Goal: Information Seeking & Learning: Learn about a topic

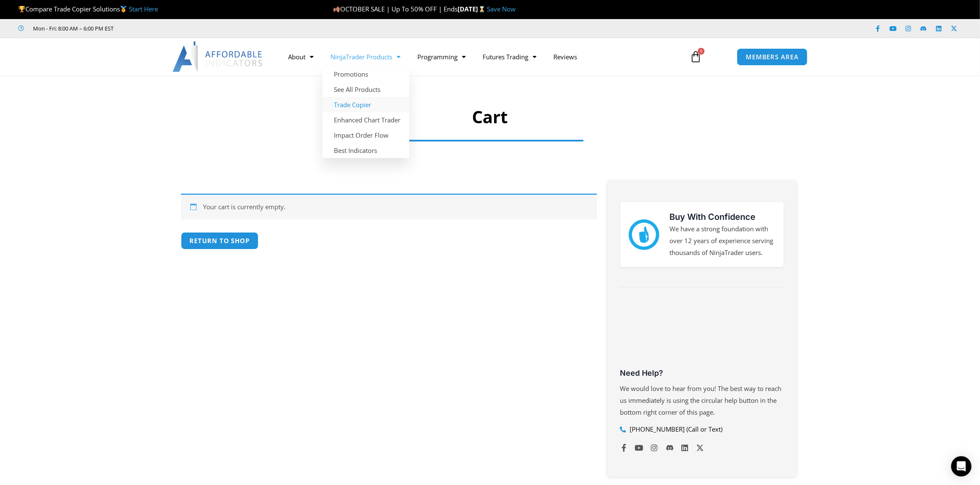
click at [364, 103] on link "Trade Copier" at bounding box center [365, 104] width 87 height 15
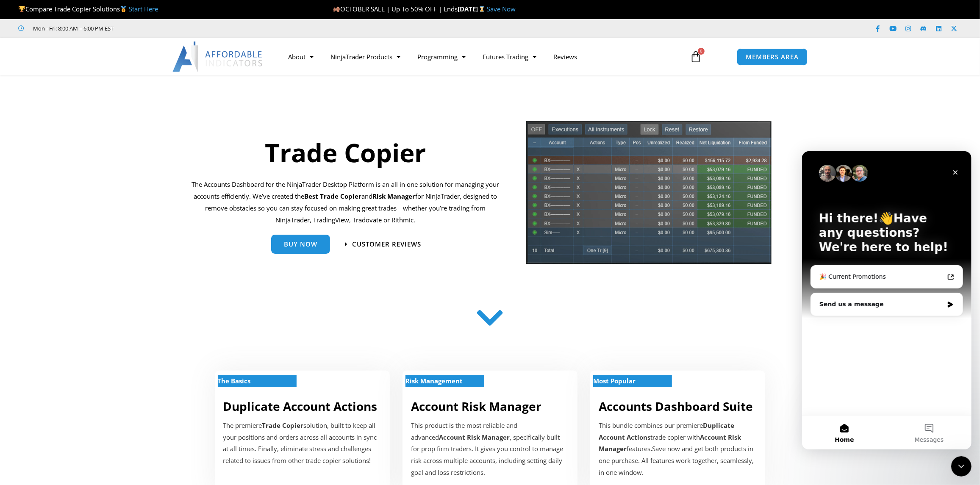
scroll to position [141, 0]
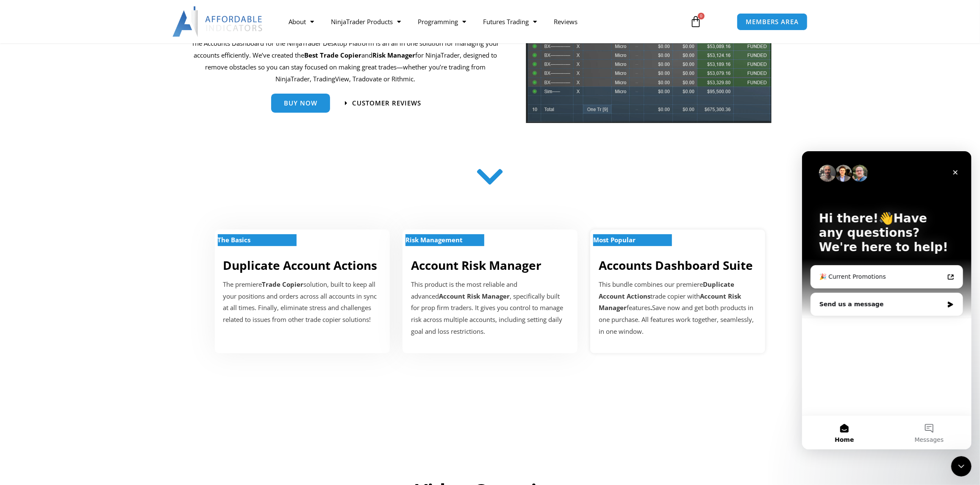
click at [684, 272] on link "Accounts Dashboard Suite" at bounding box center [675, 265] width 154 height 16
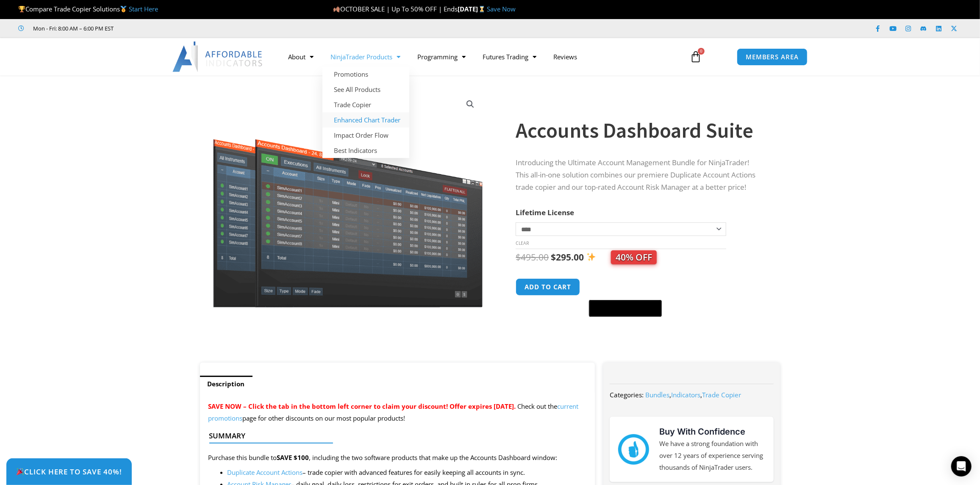
click at [363, 115] on link "Enhanced Chart Trader" at bounding box center [365, 119] width 87 height 15
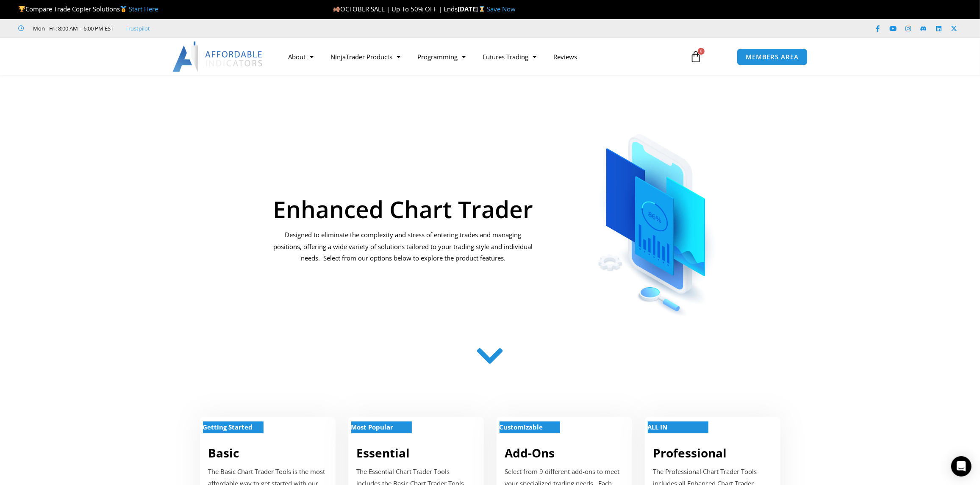
scroll to position [141, 0]
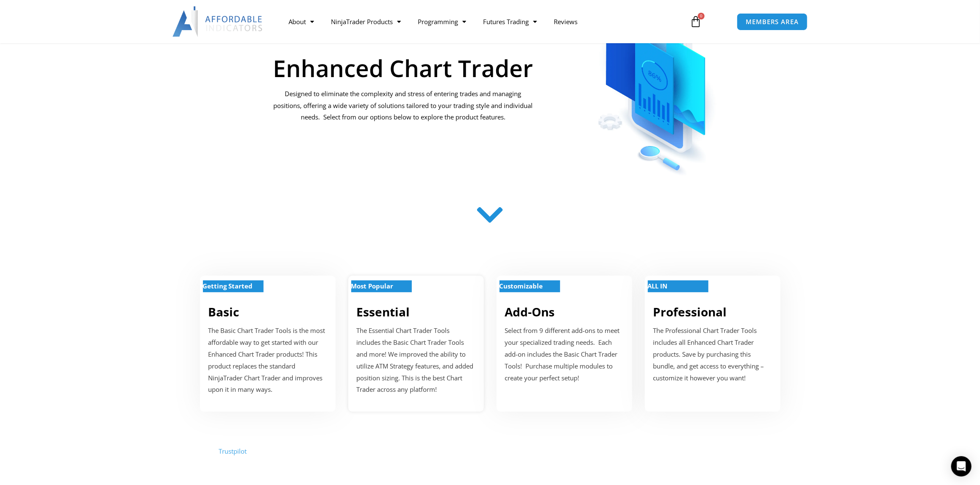
click at [388, 290] on p "Most Popular" at bounding box center [381, 286] width 61 height 12
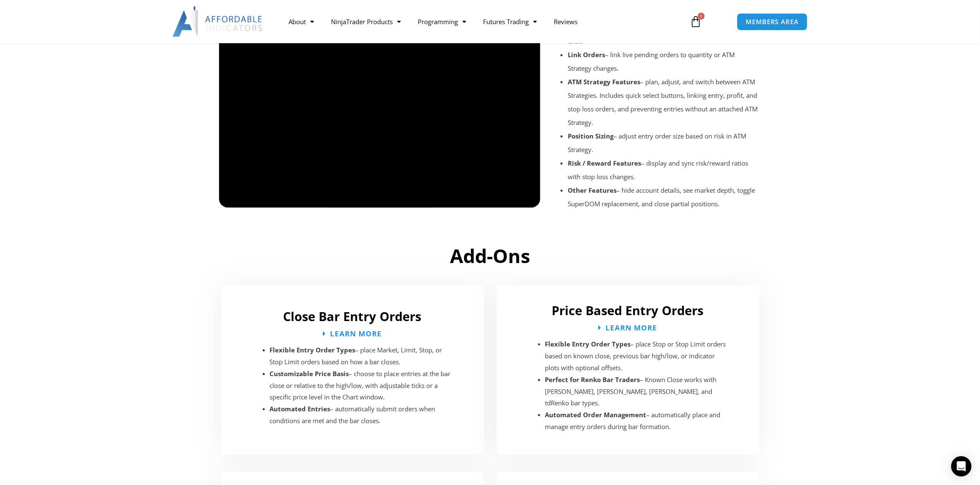
scroll to position [881, 0]
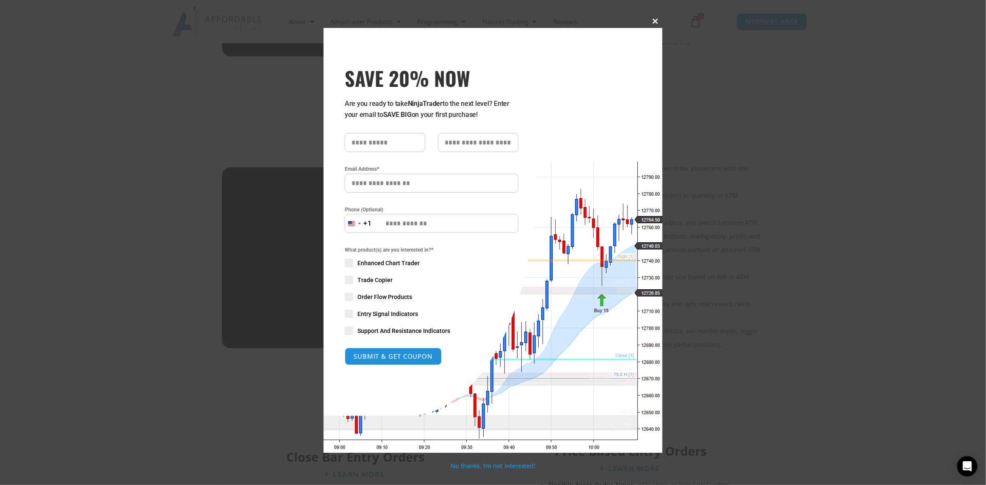
click at [657, 23] on span "SAVE 20% NOW popup" at bounding box center [656, 21] width 14 height 5
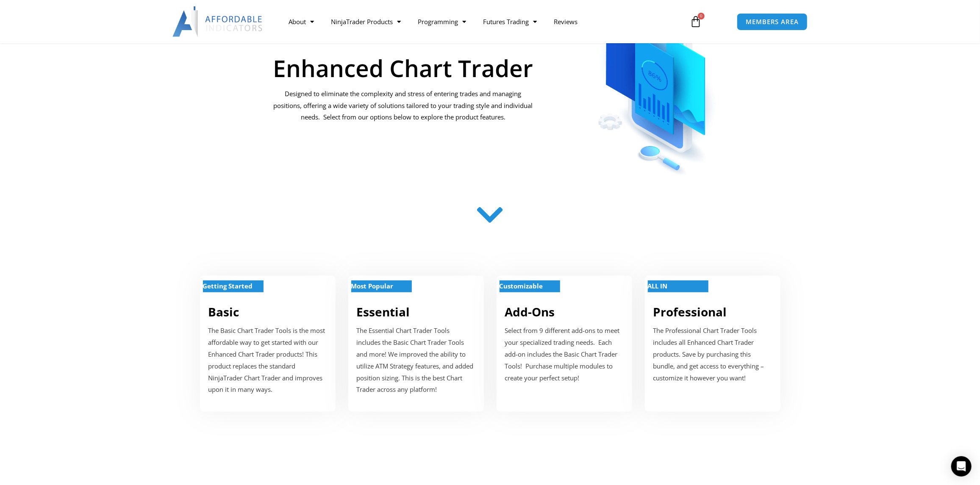
scroll to position [0, 0]
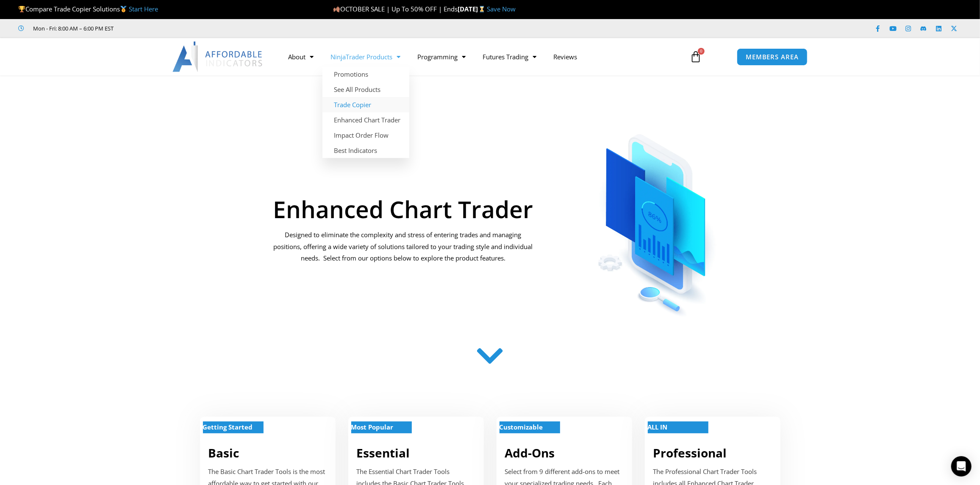
click at [360, 107] on link "Trade Copier" at bounding box center [365, 104] width 87 height 15
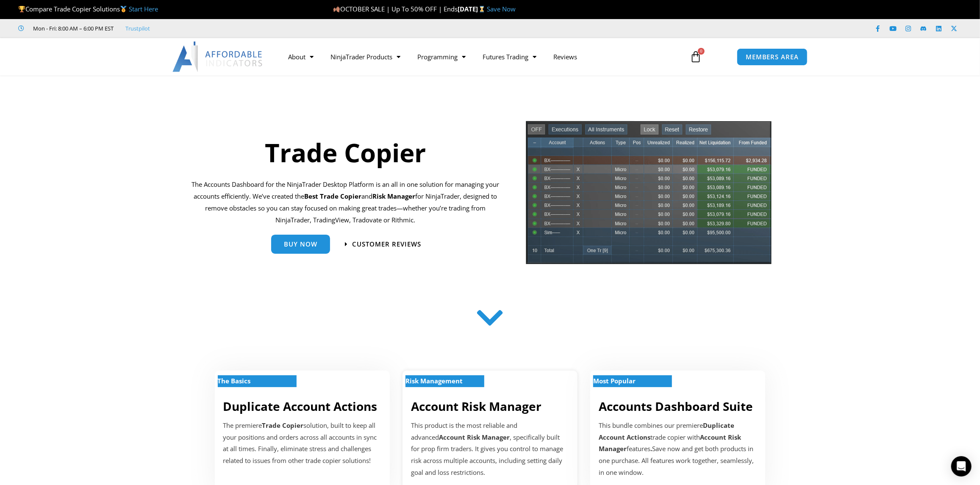
scroll to position [141, 0]
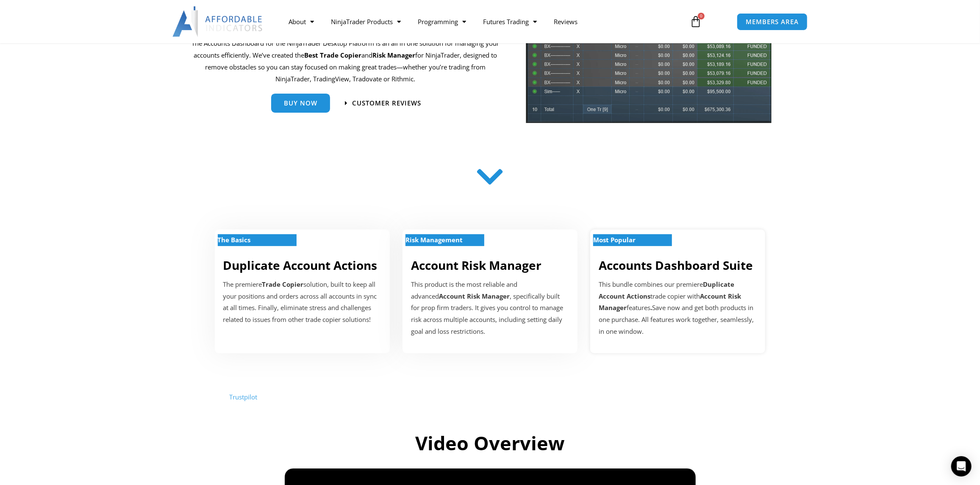
click at [657, 266] on link "Accounts Dashboard Suite" at bounding box center [675, 265] width 154 height 16
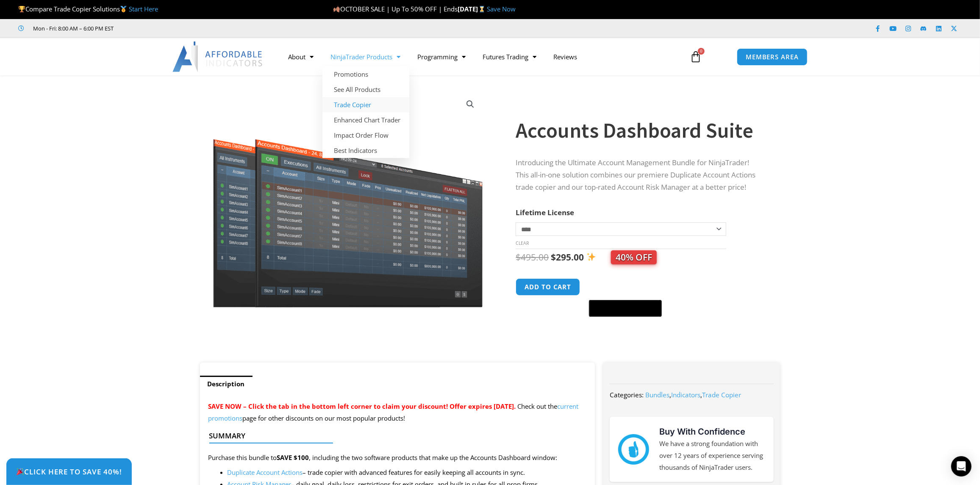
click at [352, 100] on link "Trade Copier" at bounding box center [365, 104] width 87 height 15
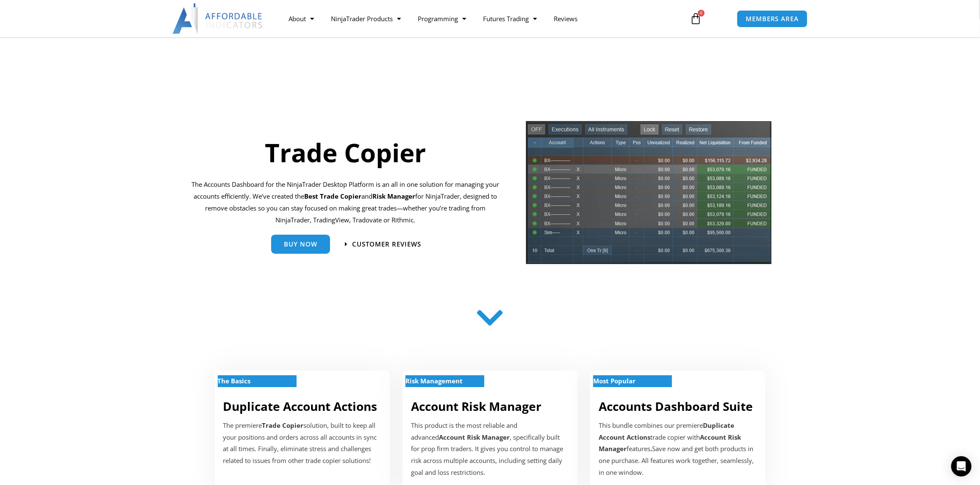
scroll to position [141, 0]
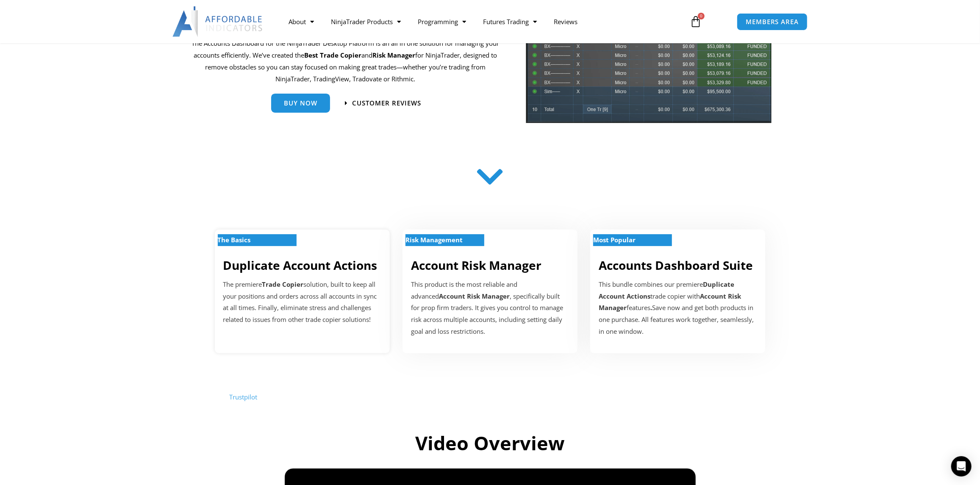
click at [288, 265] on link "Duplicate Account Actions" at bounding box center [300, 265] width 154 height 16
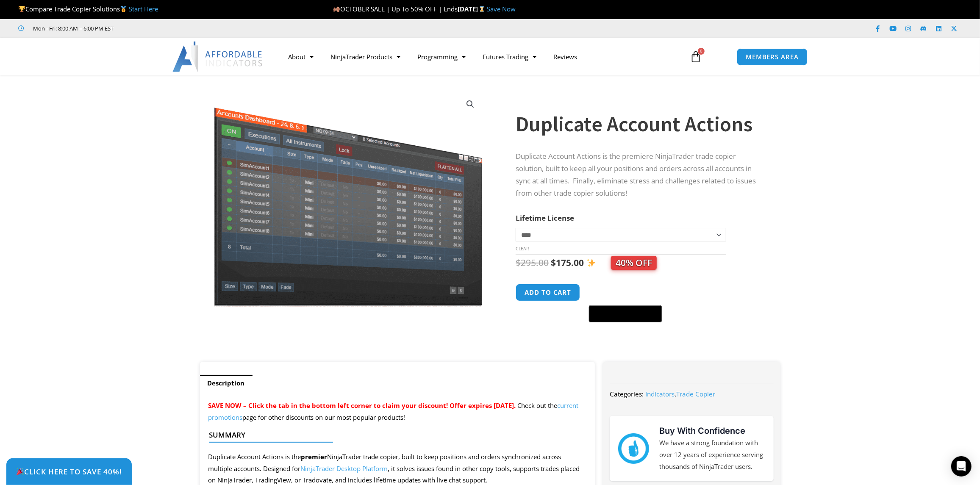
click at [868, 207] on section "**********" at bounding box center [490, 223] width 980 height 278
